Goal: Transaction & Acquisition: Book appointment/travel/reservation

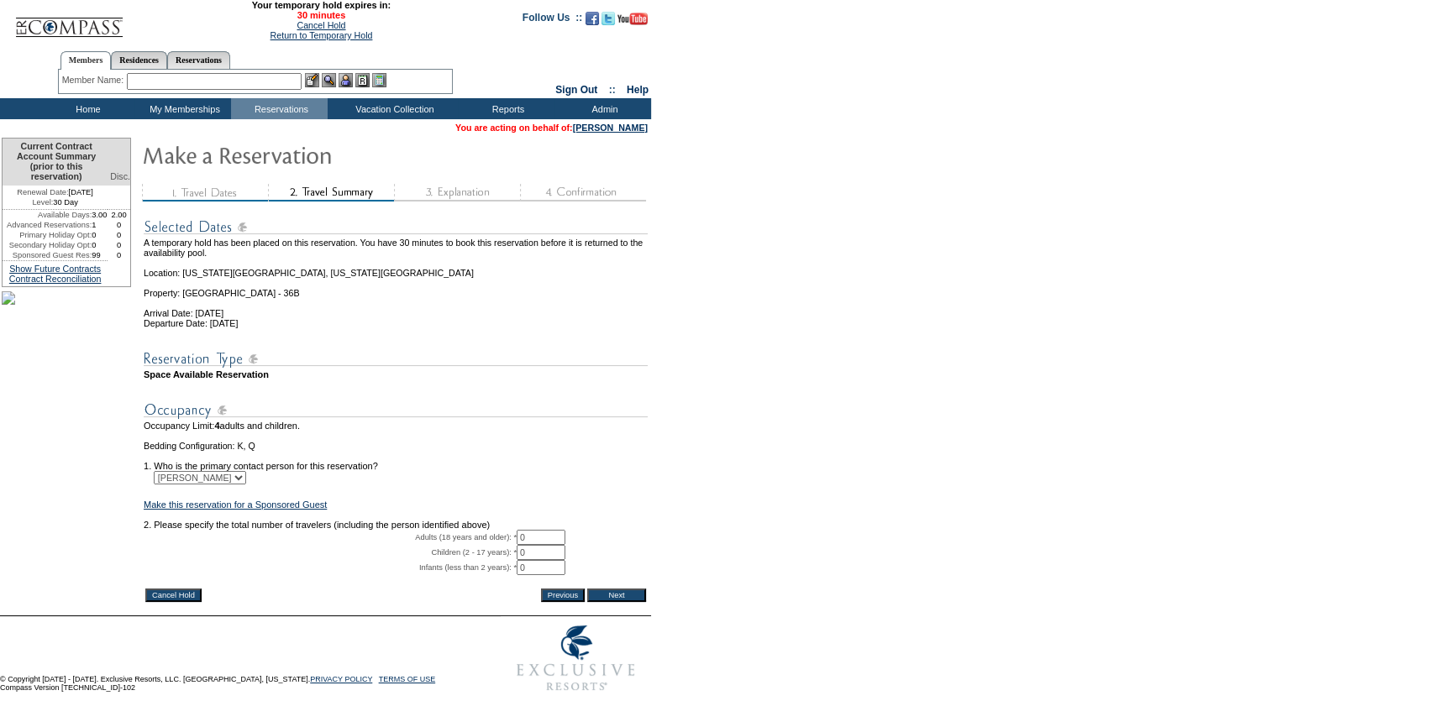
drag, startPoint x: 532, startPoint y: 558, endPoint x: 494, endPoint y: 558, distance: 37.8
click at [494, 545] on tr "Adults (18 years and older): * 0 * *" at bounding box center [396, 537] width 504 height 15
type input "2"
click at [631, 602] on input "Next" at bounding box center [616, 595] width 59 height 13
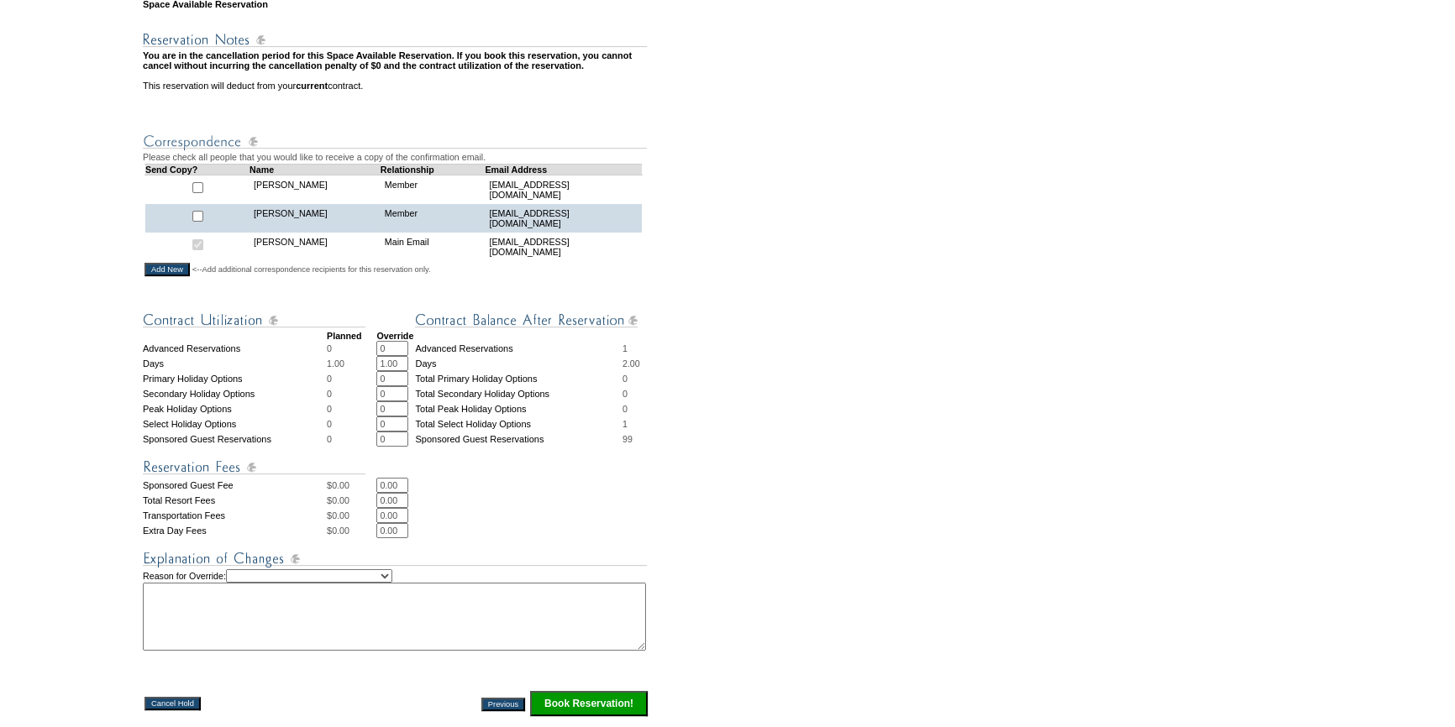
scroll to position [381, 0]
click at [366, 580] on select "Creating Continuous Stay Days Rebooked After Cancellation Editing Occupant Expe…" at bounding box center [309, 573] width 166 height 13
select select "1044"
click at [243, 580] on select "Creating Continuous Stay Days Rebooked After Cancellation Editing Occupant Expe…" at bounding box center [309, 573] width 166 height 13
click at [349, 648] on textarea at bounding box center [394, 614] width 503 height 68
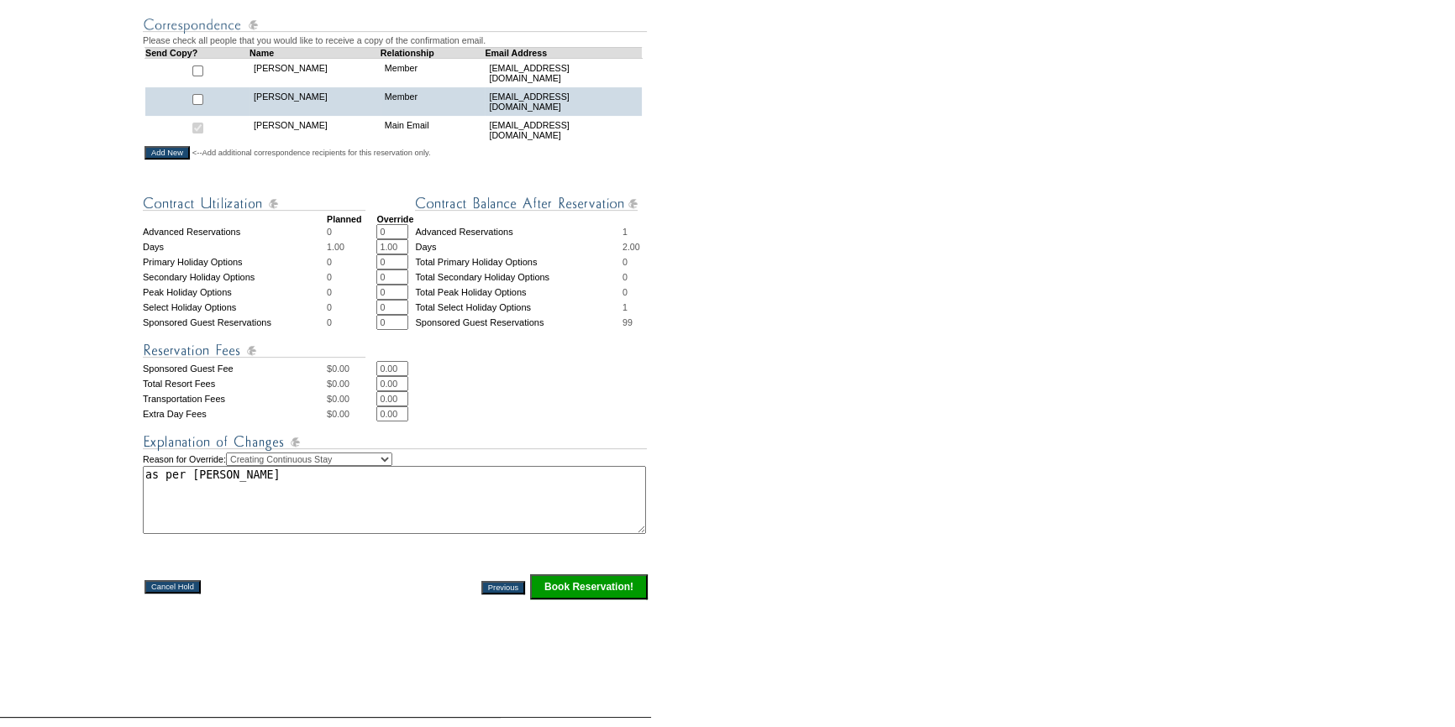
scroll to position [611, 0]
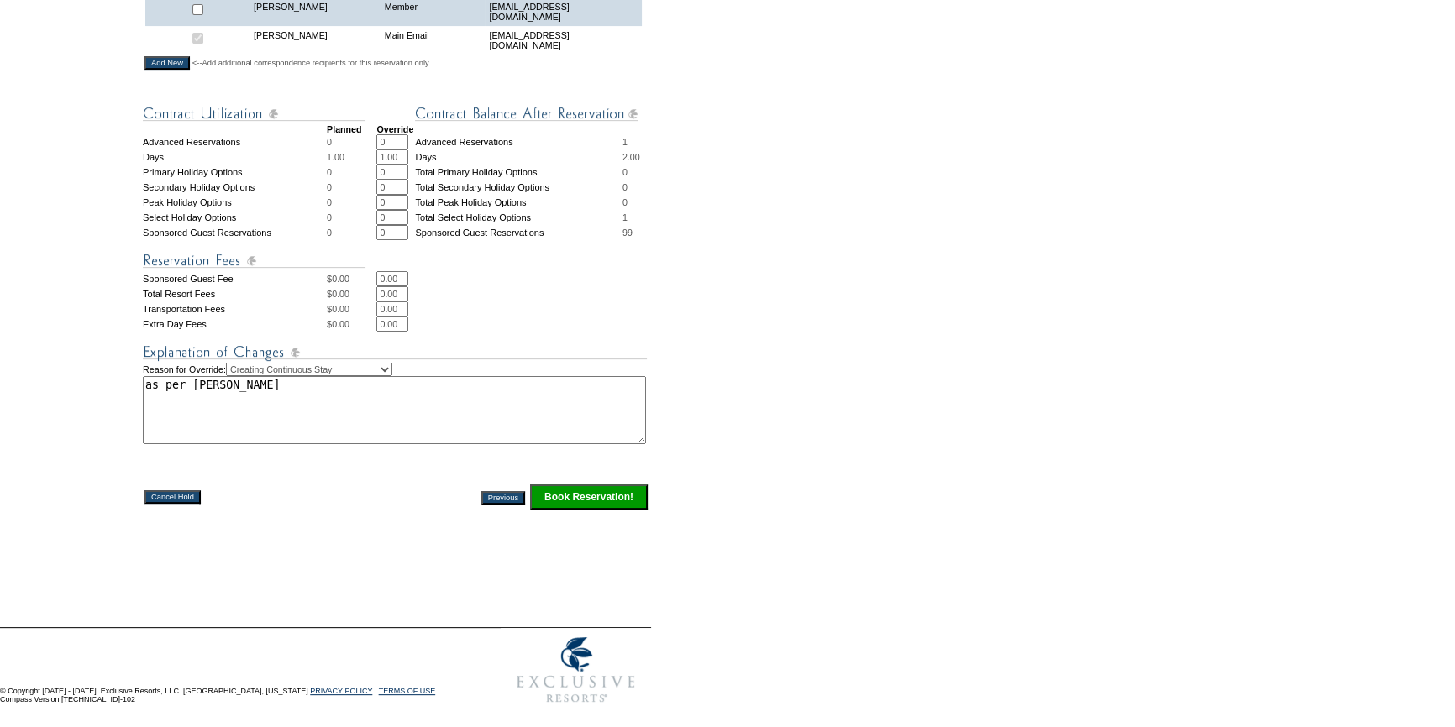
type textarea "as per [PERSON_NAME]"
click at [610, 501] on input "Book Reservation!" at bounding box center [589, 497] width 118 height 25
